Goal: Communication & Community: Ask a question

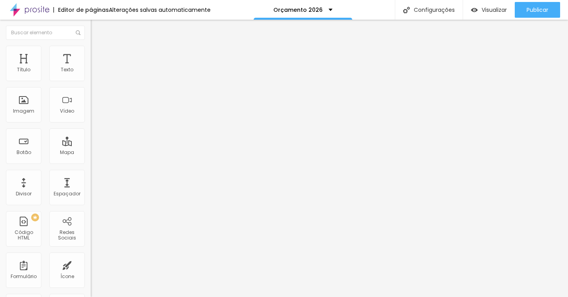
click at [91, 266] on textarea "[PERSON_NAME], gostaria de mais informações sobre o Dunns" at bounding box center [135, 272] width 89 height 13
drag, startPoint x: 42, startPoint y: 139, endPoint x: 3, endPoint y: 138, distance: 38.7
click at [91, 138] on div "Número do WhatsApp * [PHONE_NUMBER] + 55 Texto do botão Conversar no WhatsApp M…" at bounding box center [136, 193] width 91 height 263
click at [91, 266] on textarea "[PERSON_NAME], gostaria de mais sobre o Dunns fechando esse pacote você granha …" at bounding box center [135, 272] width 89 height 13
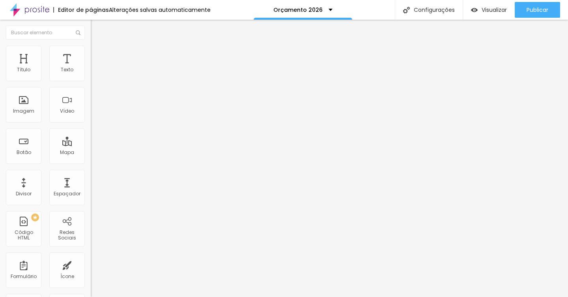
click at [91, 266] on textarea "[PERSON_NAME], gostaria de mais sobre o Dunns fechando esse pacote você granha …" at bounding box center [135, 272] width 89 height 13
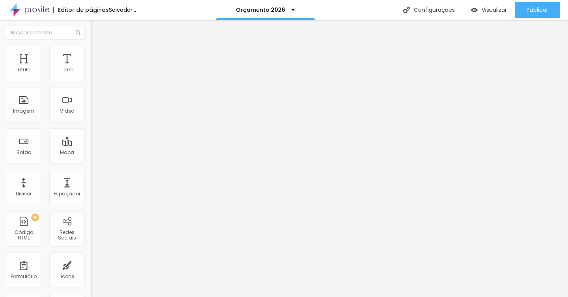
click at [91, 266] on textarea "[PERSON_NAME], gostaria de mais sobre o Dunns fechando esse pacote você ganha u…" at bounding box center [135, 272] width 89 height 13
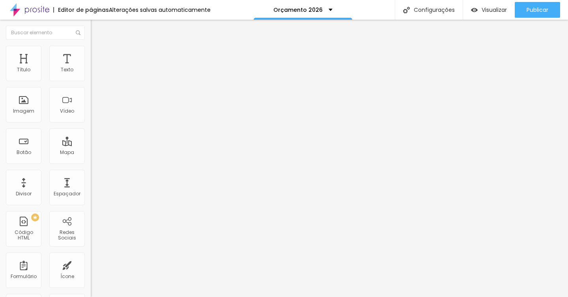
scroll to position [1, 0]
drag, startPoint x: 41, startPoint y: 163, endPoint x: 7, endPoint y: 148, distance: 37.4
click at [91, 266] on textarea "[PERSON_NAME], gostaria de mais sobre o Dunns fechando esse pacote você ganha u…" at bounding box center [135, 272] width 89 height 13
type textarea "[PERSON_NAME], gostaria de mais informações sobre o Dunns"
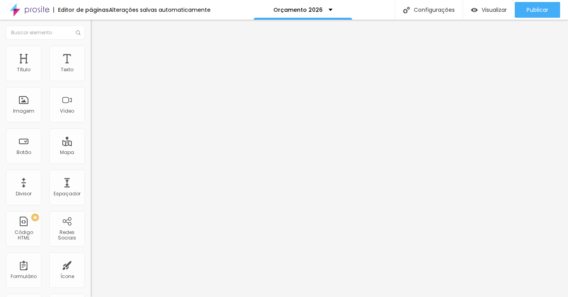
click at [91, 76] on button "button" at bounding box center [96, 71] width 11 height 8
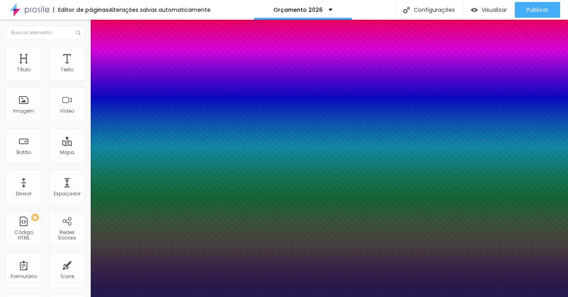
type input "17"
type input "16"
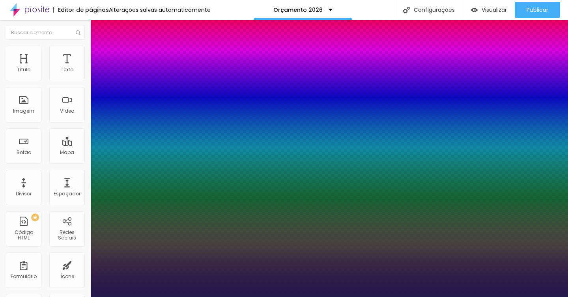
type input "17"
type input "18"
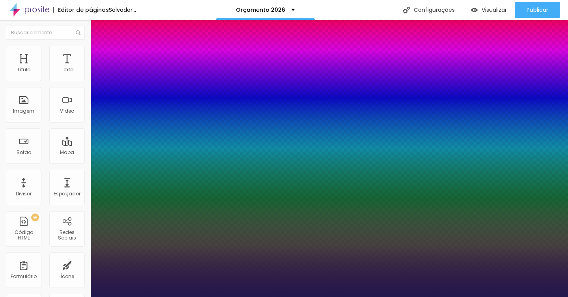
type input "17"
type input "16"
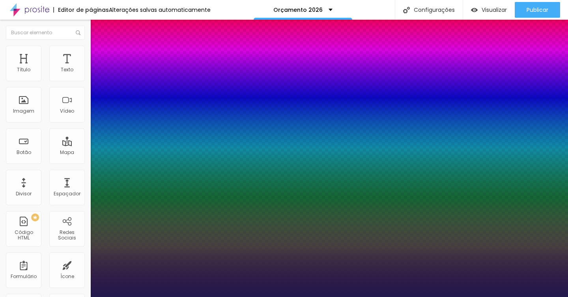
type input "16"
click at [253, 297] on div at bounding box center [284, 297] width 568 height 0
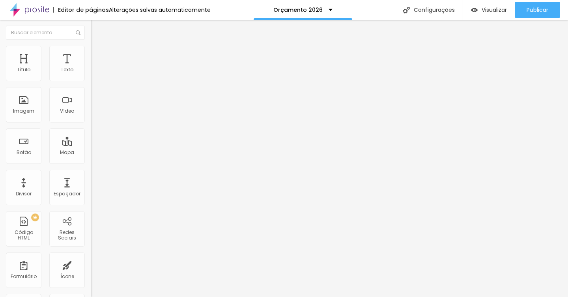
click at [91, 71] on div "Tipografia Voltar ao padrão" at bounding box center [136, 65] width 91 height 22
click at [91, 266] on textarea "[PERSON_NAME], gostaria de mais informações sobre o Dunns" at bounding box center [135, 272] width 89 height 13
drag, startPoint x: 60, startPoint y: 159, endPoint x: 7, endPoint y: 151, distance: 54.3
click at [91, 266] on textarea "[PERSON_NAME], gostaria de mais informações sobre o Dunns Ah o que seria essa g…" at bounding box center [135, 272] width 89 height 13
type textarea "[PERSON_NAME], gostaria de mais informações sobre o Dunns Ah o que seria essa g…"
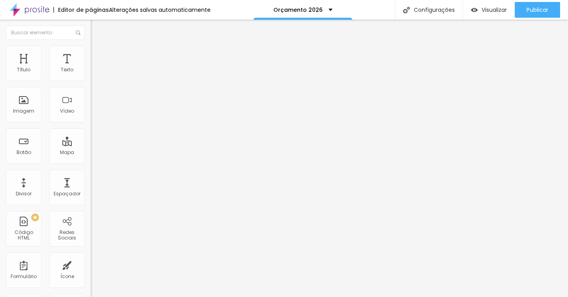
click at [91, 266] on textarea "Ei Lud, gostaria de mais informações sobre o Santorini" at bounding box center [135, 272] width 89 height 13
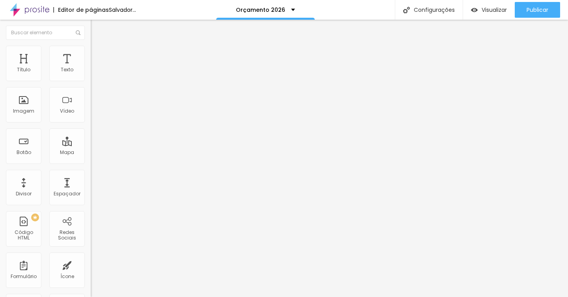
paste textarea "Ah o que seria essa gravação externa?"
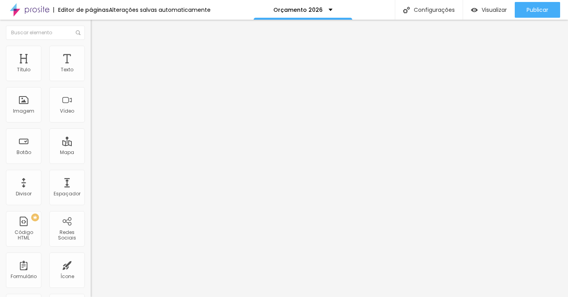
type textarea "Ei Lud, gostaria de mais informações sobre o Santorini Ah o que seria essa grav…"
click at [91, 266] on textarea "Ei Lud, gostaria de mais informações sobre o Capri" at bounding box center [135, 272] width 89 height 13
paste textarea "Ah o que seria essa gravação externa?"
type textarea "Ei Lud, gostaria de mais informações sobre o Capri Ah o que seria essa gravação…"
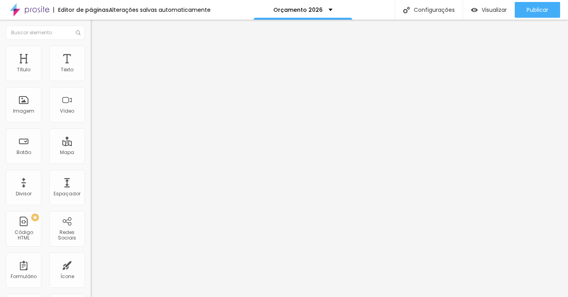
click at [91, 266] on textarea "Ei Lud, gostaria de mais informações sobre o [GEOGRAPHIC_DATA]" at bounding box center [135, 272] width 89 height 13
paste textarea "Ah o que seria essa gravação externa?"
type textarea "Ei Lud, gostaria de mais informações sobre o [GEOGRAPHIC_DATA] Ah o que seria e…"
click at [91, 76] on button "button" at bounding box center [96, 71] width 11 height 8
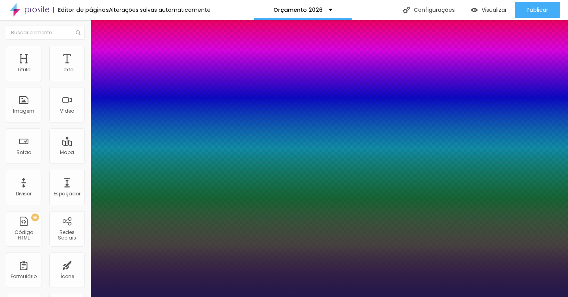
type input "12"
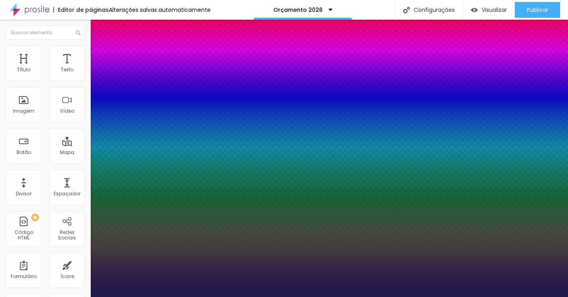
type input "8"
type input "1"
type input "13"
click at [420, 297] on div at bounding box center [284, 297] width 568 height 0
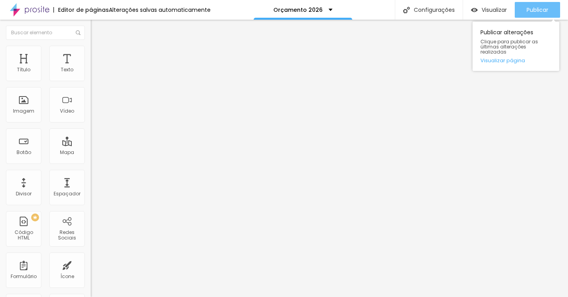
click at [542, 9] on font "Publicar" at bounding box center [538, 10] width 22 height 8
